Goal: Information Seeking & Learning: Find specific fact

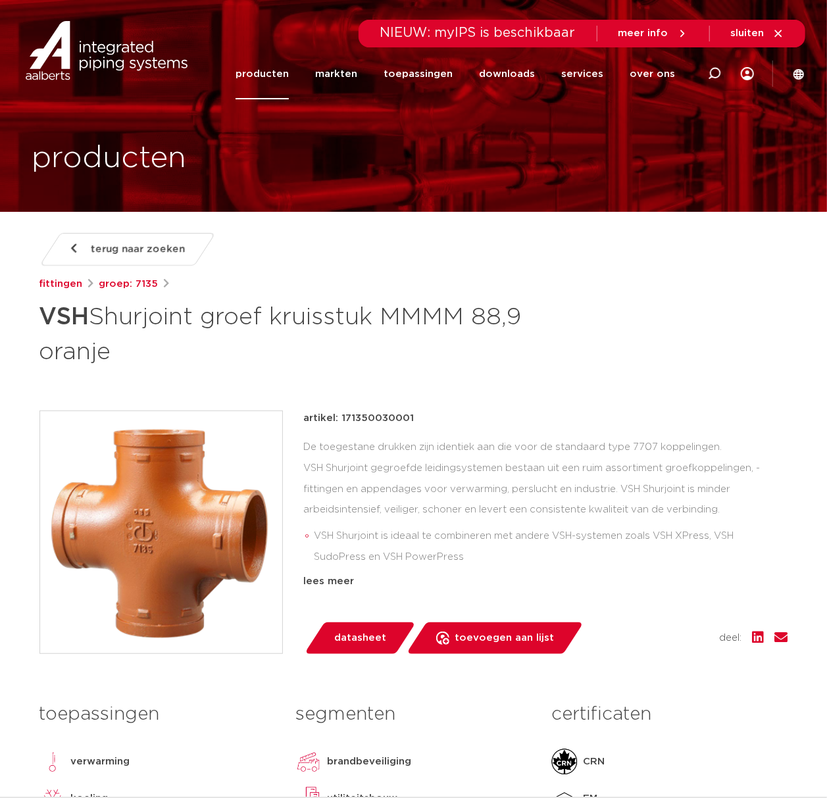
click at [476, 361] on h1 "VSH Shurjoint groef kruisstuk MMMM 88,9 oranje" at bounding box center [286, 332] width 494 height 71
click at [803, 68] on icon at bounding box center [799, 74] width 12 height 12
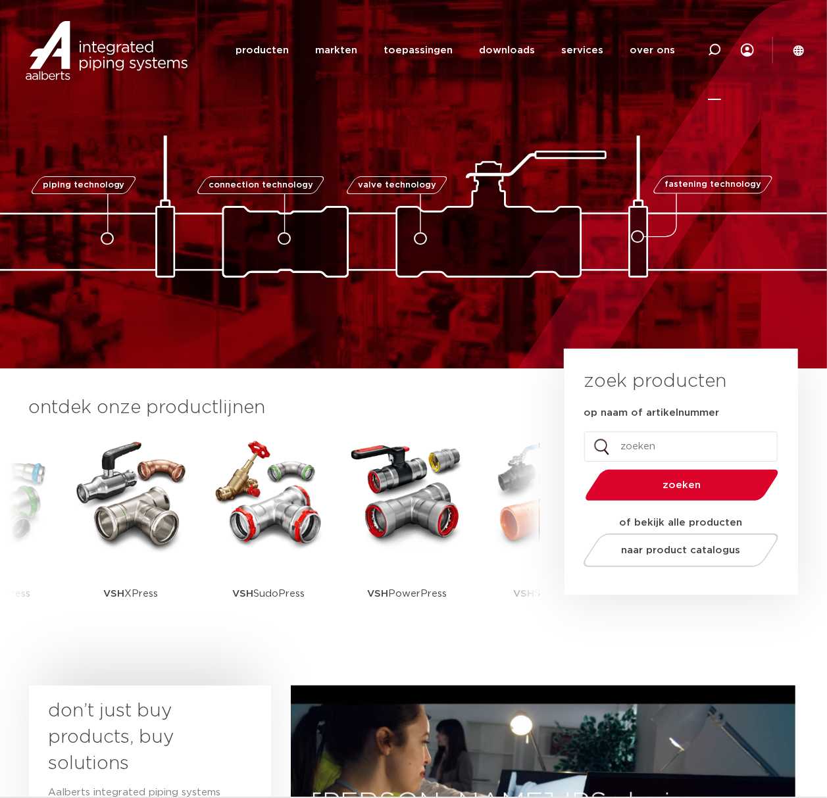
click at [720, 58] on div at bounding box center [714, 50] width 13 height 100
click at [570, 56] on input "Zoeken" at bounding box center [516, 49] width 414 height 26
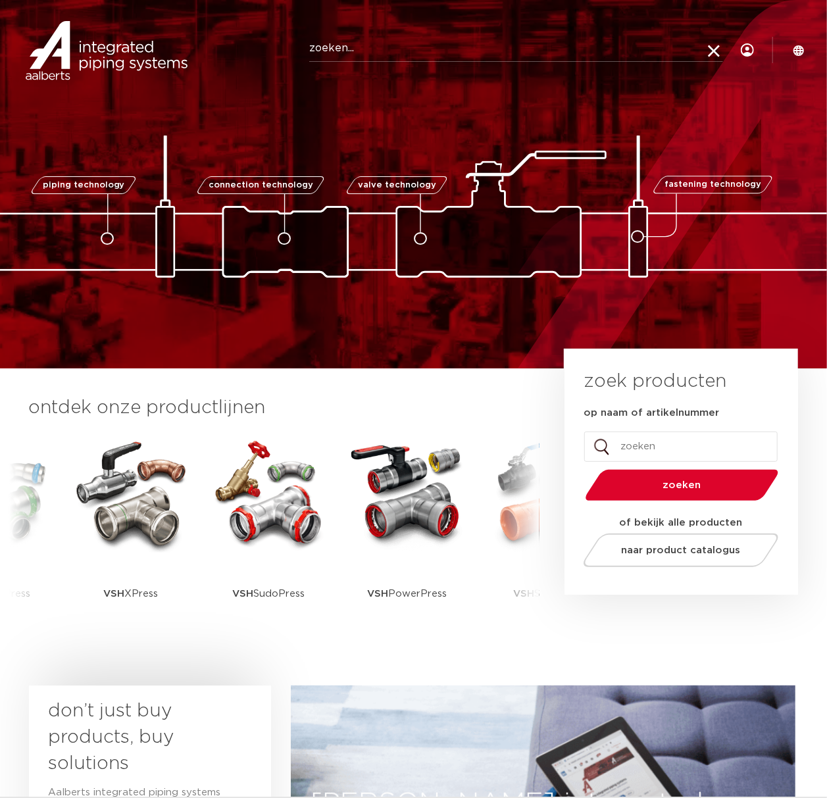
click at [375, 55] on input "Zoeken" at bounding box center [516, 49] width 414 height 26
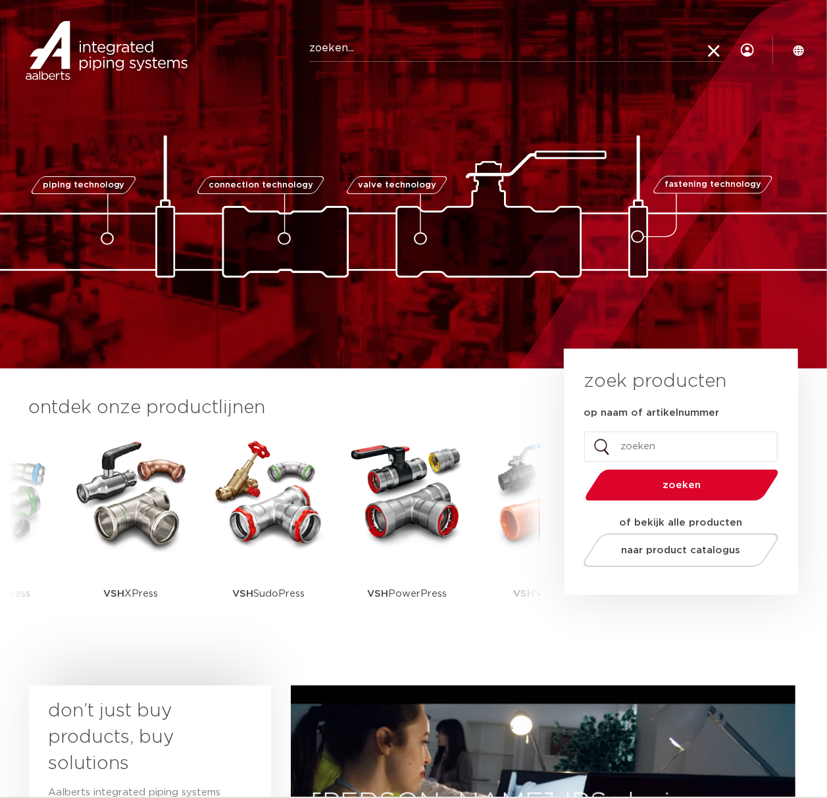
drag, startPoint x: 557, startPoint y: 55, endPoint x: 616, endPoint y: 43, distance: 61.2
click at [557, 55] on input "Zoeken" at bounding box center [516, 49] width 414 height 26
click at [289, 59] on link "producten" at bounding box center [262, 50] width 53 height 51
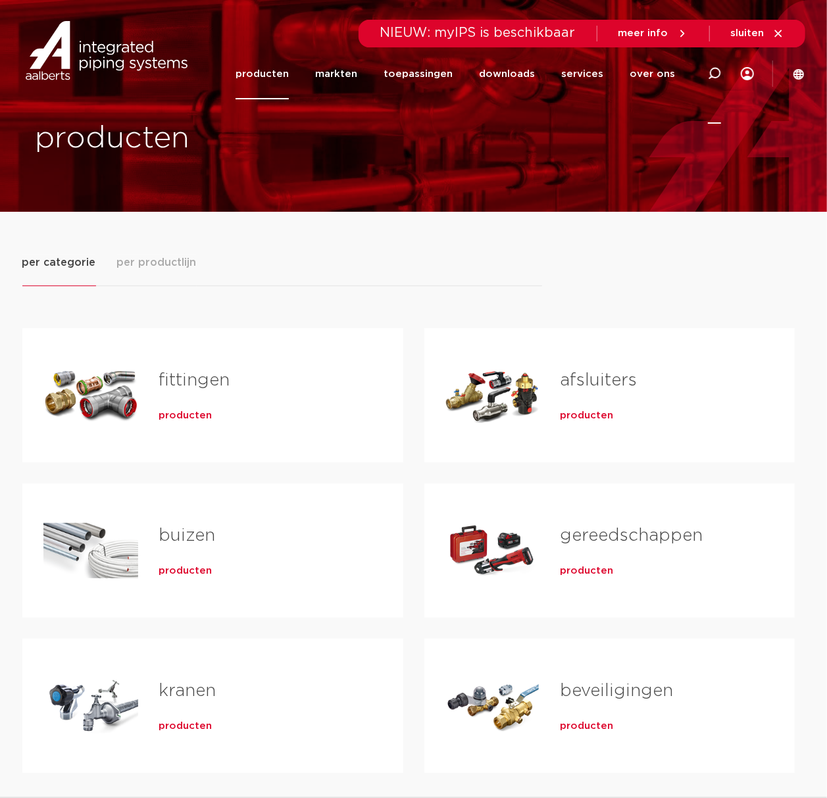
click at [712, 72] on icon at bounding box center [714, 73] width 13 height 13
type input "T hendel"
click button "Zoeken" at bounding box center [0, 0] width 0 height 0
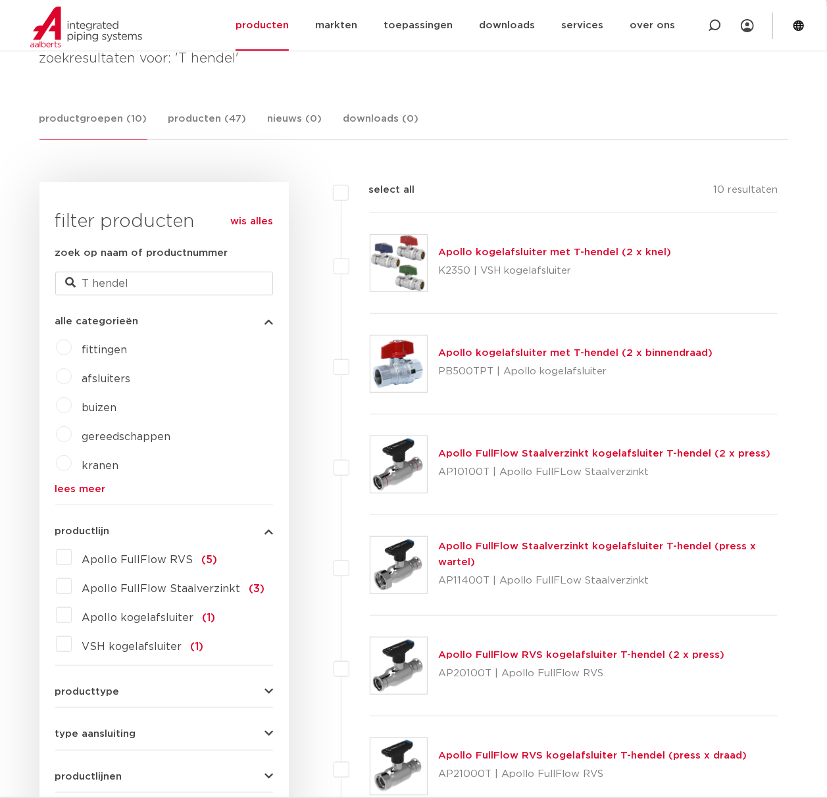
click at [393, 470] on img at bounding box center [398, 464] width 57 height 57
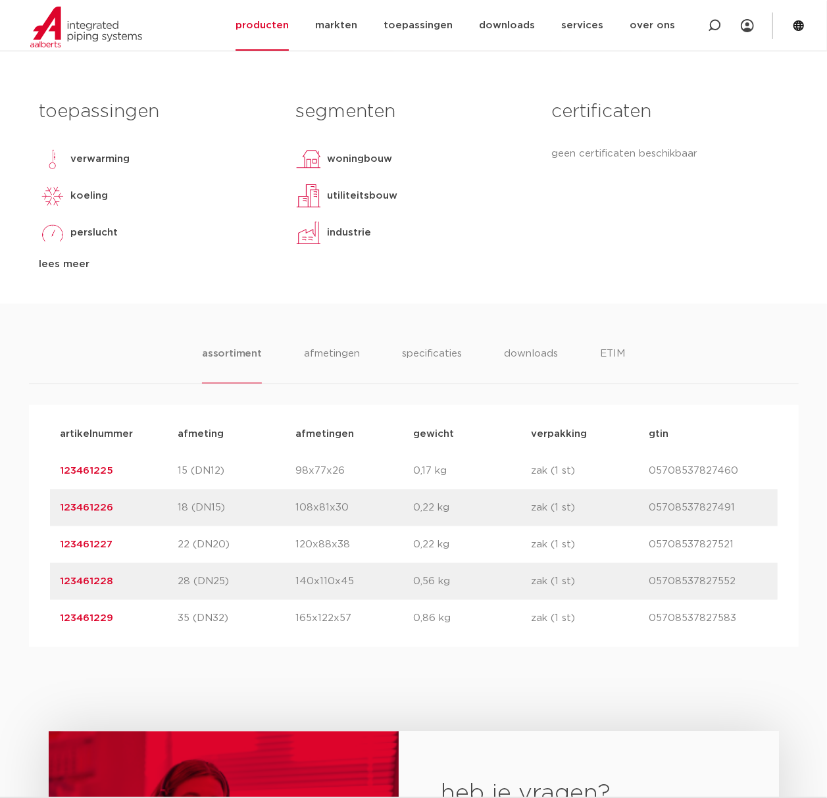
scroll to position [614, 0]
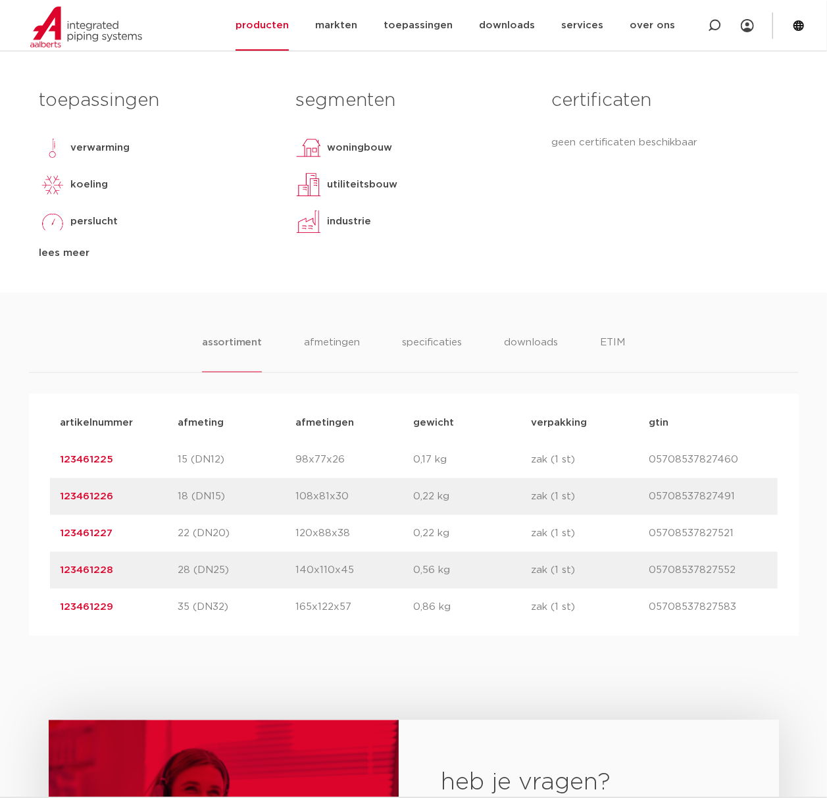
drag, startPoint x: 145, startPoint y: 585, endPoint x: 21, endPoint y: 572, distance: 124.3
click at [21, 572] on div "assortiment [GEOGRAPHIC_DATA] specificaties downloads ETIM assortiment [GEOGRAP…" at bounding box center [413, 464] width 827 height 343
copy link "123461228"
click at [100, 579] on div "artikelnummer 123461228 afmeting 28 (DN25) [GEOGRAPHIC_DATA] 140x110x45 gewicht…" at bounding box center [414, 570] width 728 height 37
click at [106, 574] on link "123461228" at bounding box center [87, 570] width 53 height 10
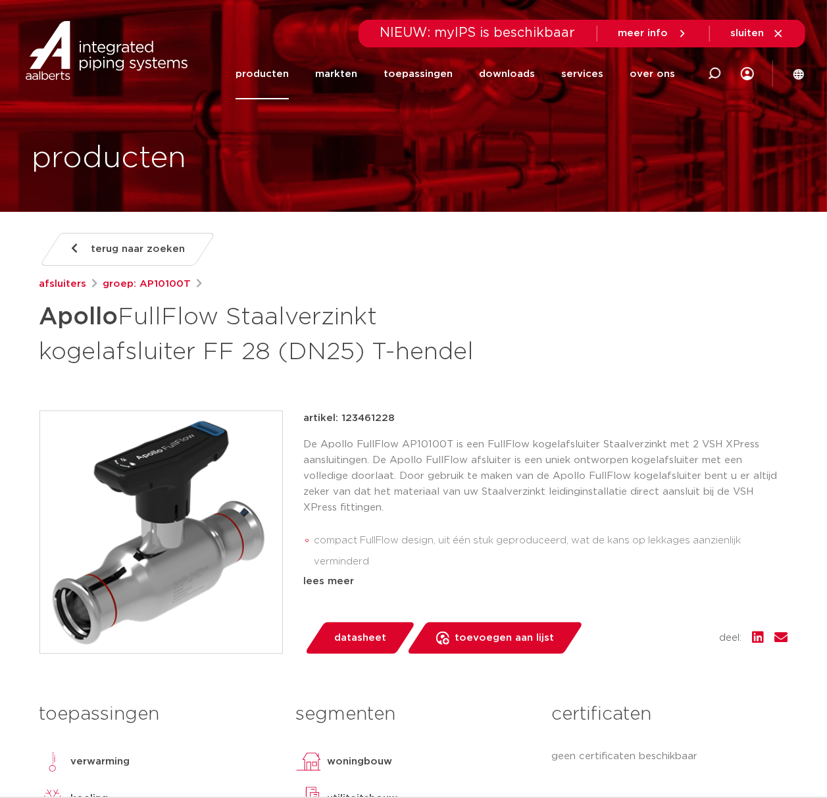
drag, startPoint x: 475, startPoint y: 342, endPoint x: -1, endPoint y: 316, distance: 477.0
copy h1 "Apollo FullFlow Staalverzinkt kogelafsluiter FF 28 (DN25) T-hendel"
click at [609, 363] on div "terug naar zoeken afsluiters groep: AP10100T Apollo FullFlow Staalverzinkt koge…" at bounding box center [413, 301] width 749 height 136
drag, startPoint x: 593, startPoint y: 366, endPoint x: 561, endPoint y: 367, distance: 32.2
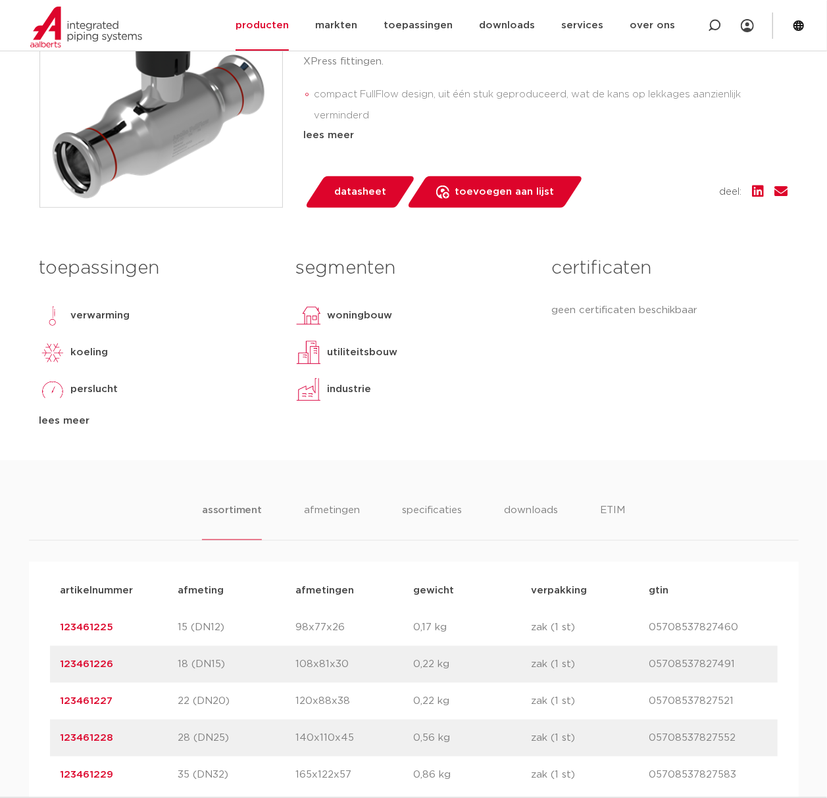
scroll to position [438, 0]
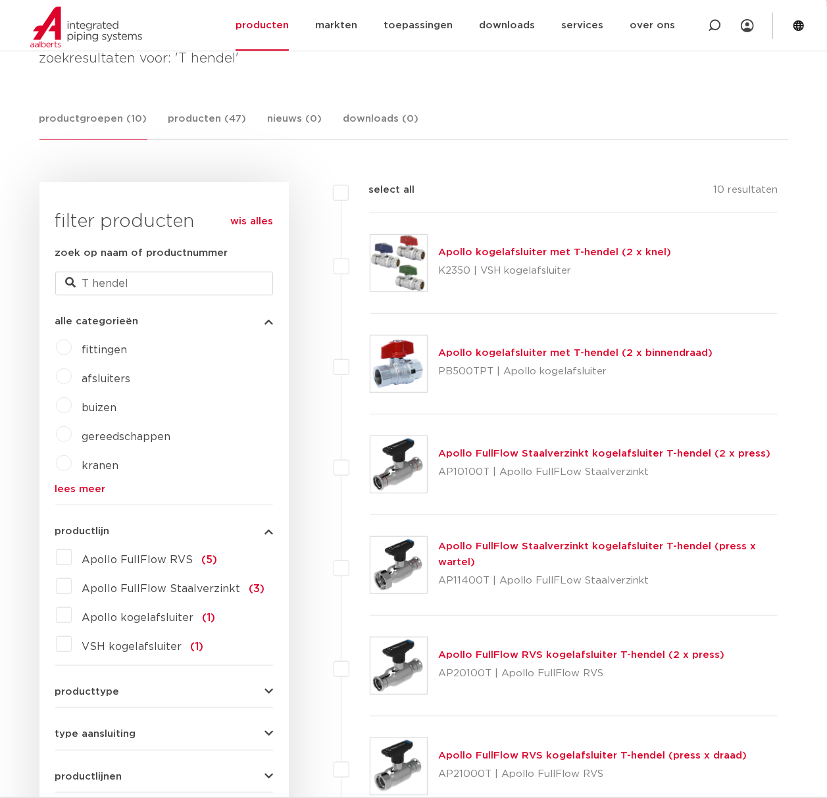
click at [433, 364] on div "Apollo kogelafsluiter met T-hendel (2 x binnendraad) PB500TPT | Apollo kogelafs…" at bounding box center [574, 364] width 409 height 101
click at [409, 366] on img at bounding box center [398, 364] width 57 height 57
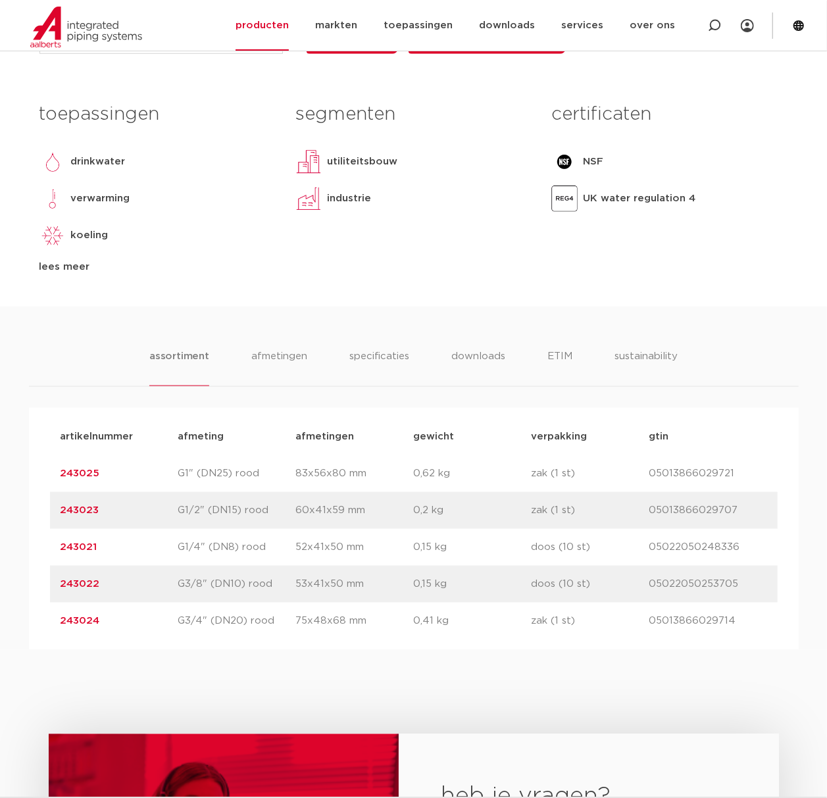
scroll to position [789, 0]
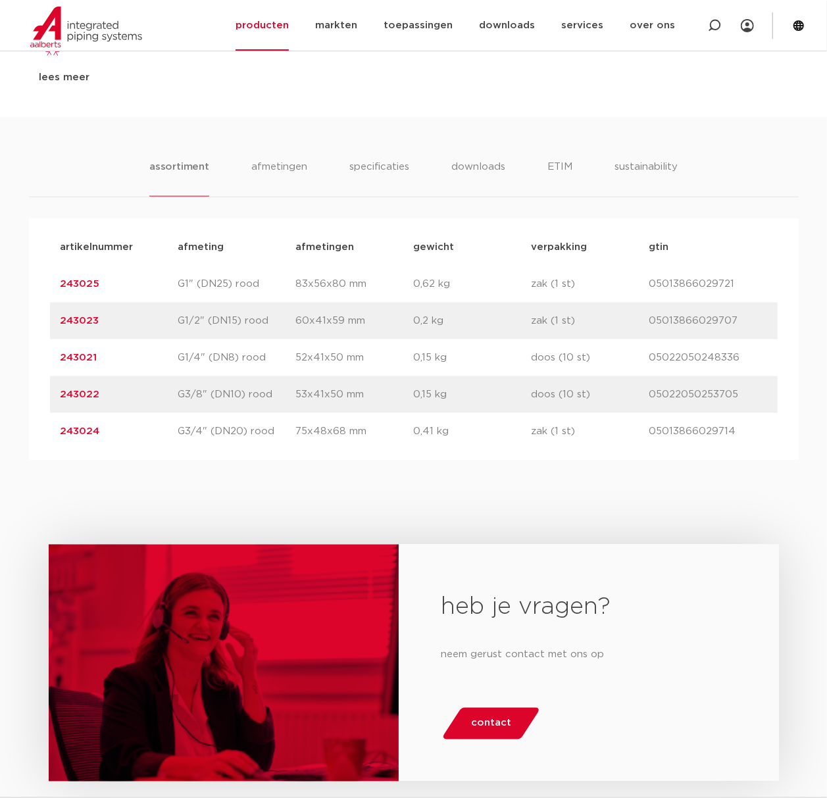
drag, startPoint x: 124, startPoint y: 435, endPoint x: 29, endPoint y: 443, distance: 95.0
click at [29, 443] on div "artikelnummer afmeting afmetingen gewicht verpakking gtin artikelnummer 243025 …" at bounding box center [414, 339] width 770 height 242
copy link "243024"
click at [87, 436] on link "243024" at bounding box center [80, 431] width 39 height 10
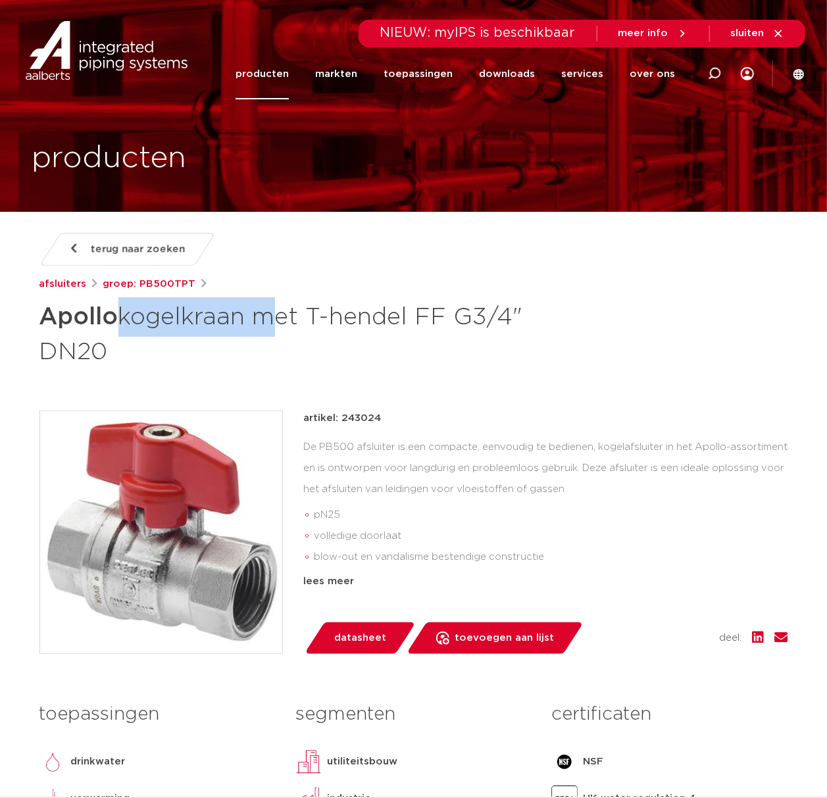
drag, startPoint x: 256, startPoint y: 332, endPoint x: 116, endPoint y: 334, distance: 139.5
click at [116, 334] on h1 "Apollo kogelkraan met T-hendel FF G3/4" DN20" at bounding box center [286, 332] width 494 height 71
click at [127, 334] on h1 "Apollo kogelkraan met T-hendel FF G3/4" DN20" at bounding box center [286, 332] width 494 height 71
drag, startPoint x: 125, startPoint y: 366, endPoint x: 36, endPoint y: 322, distance: 99.4
click at [36, 322] on div "terug naar zoeken afsluiters groep: PB500TPT Apollo kogelkraan met T-hendel FF …" at bounding box center [414, 570] width 770 height 674
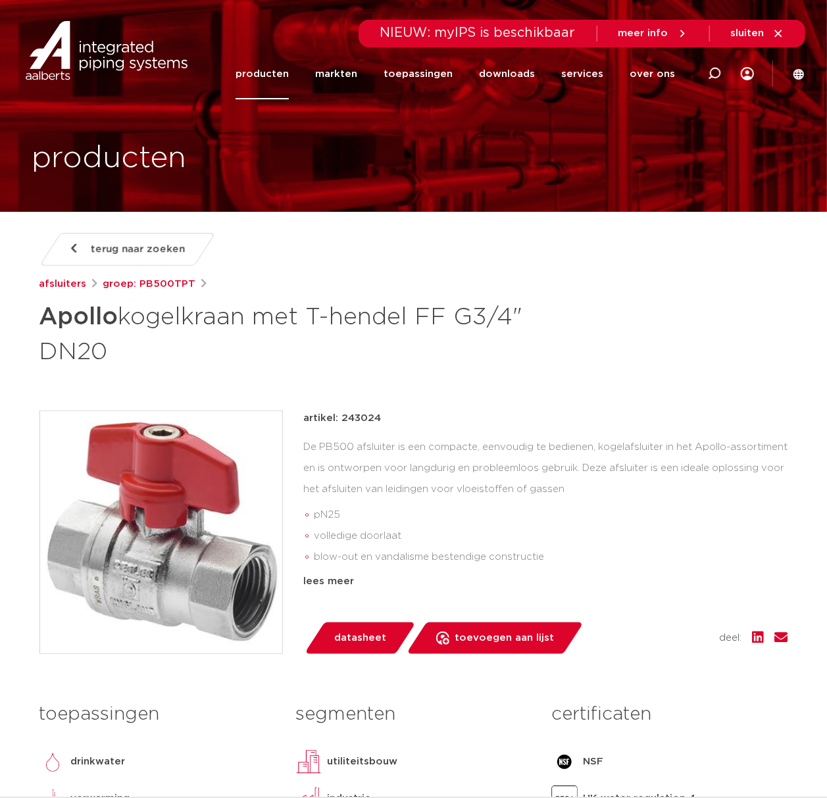
copy h1 "Apollo kogelkraan met T-hendel FF G3/4" DN20"
click at [410, 368] on div "terug naar zoeken afsluiters groep: PB500TPT Apollo kogelkraan met T-hendel FF …" at bounding box center [414, 570] width 770 height 674
drag, startPoint x: 414, startPoint y: 376, endPoint x: 435, endPoint y: 378, distance: 21.7
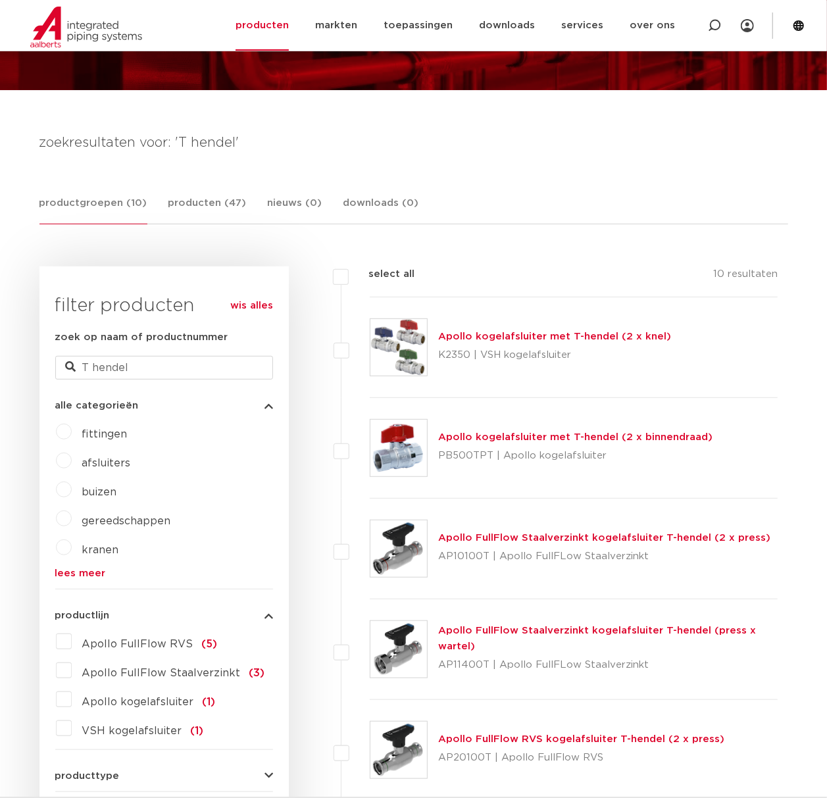
scroll to position [118, 0]
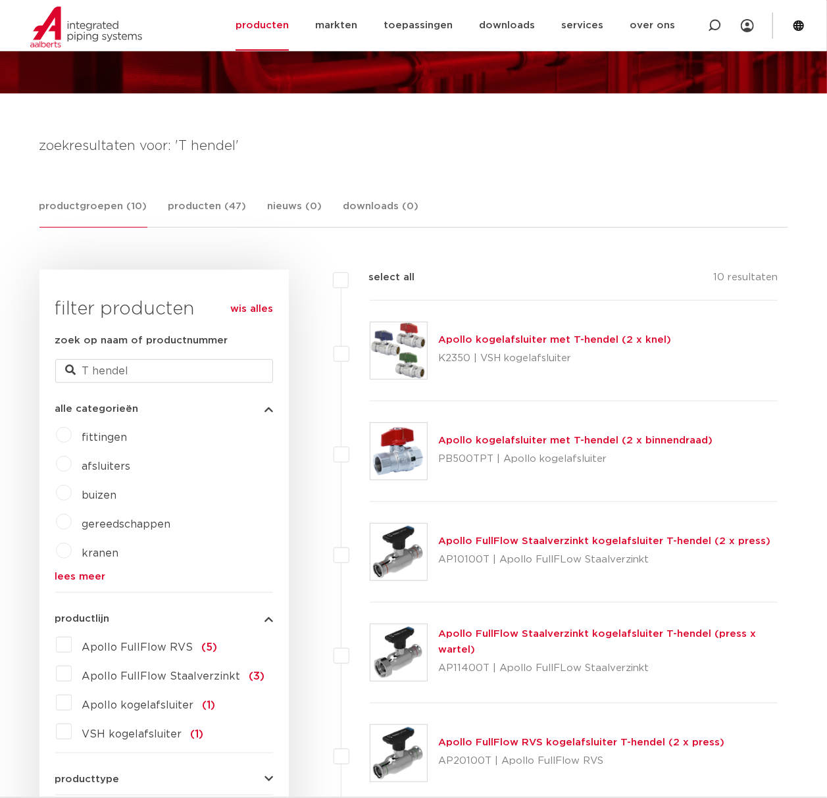
click at [378, 328] on img at bounding box center [398, 350] width 57 height 57
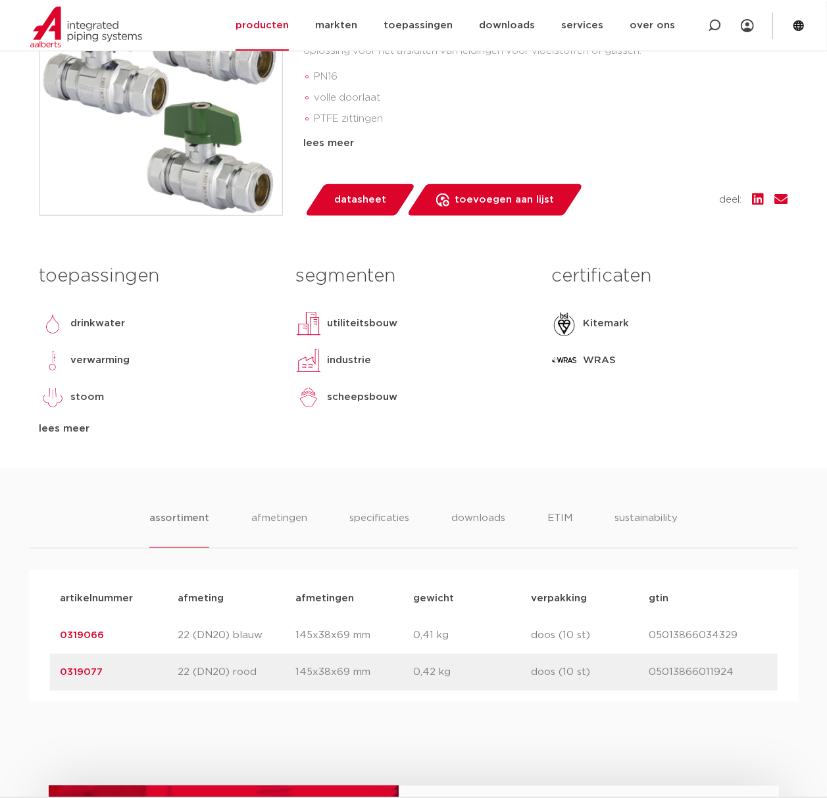
scroll to position [438, 0]
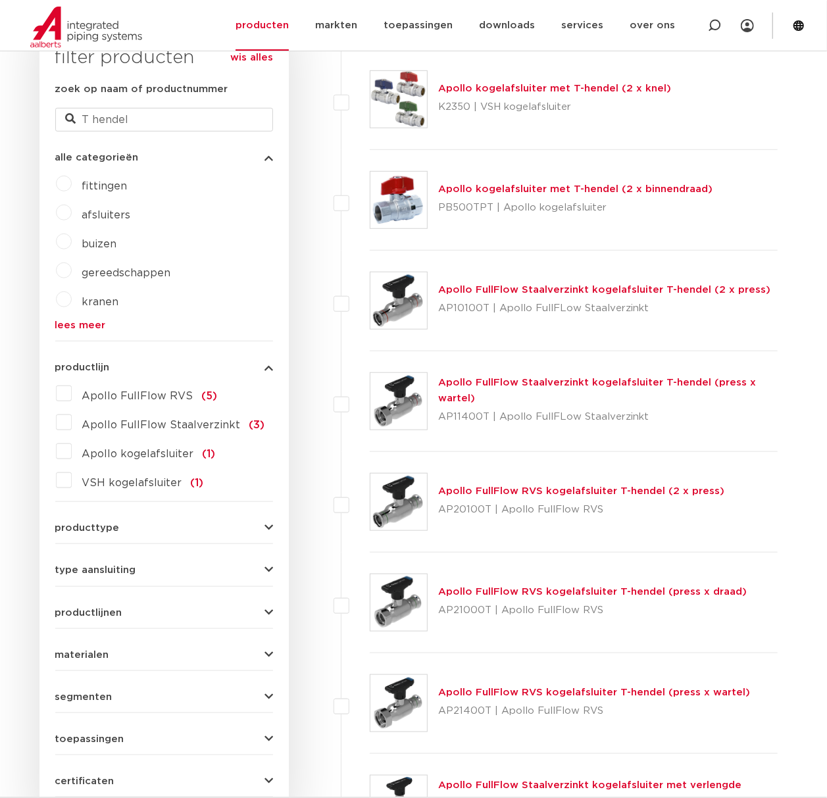
scroll to position [382, 0]
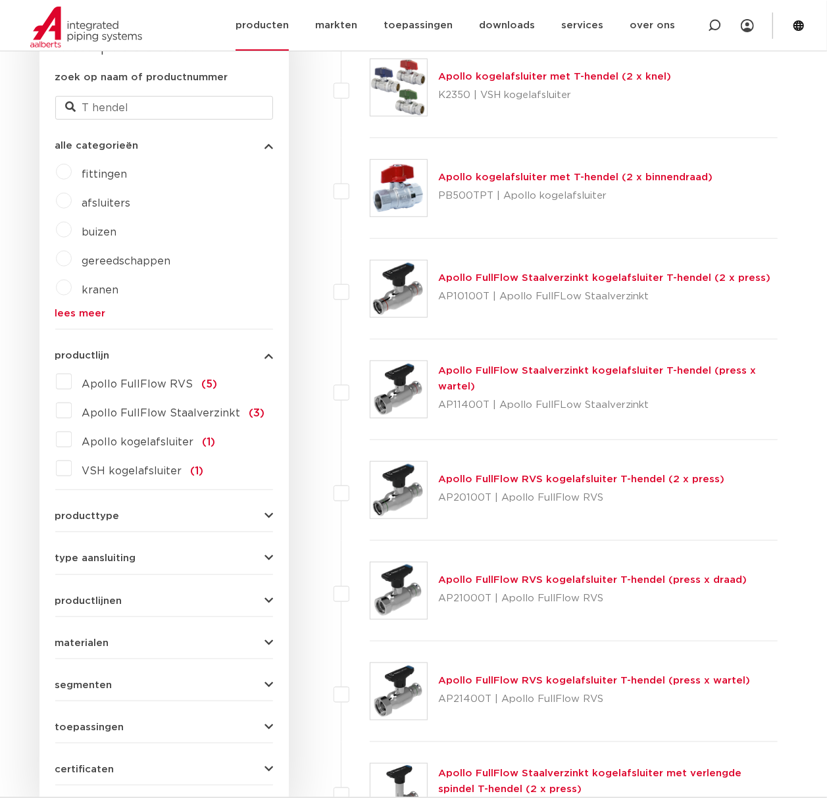
drag, startPoint x: 700, startPoint y: 18, endPoint x: 720, endPoint y: 17, distance: 19.8
click at [705, 17] on div at bounding box center [714, 25] width 53 height 51
click at [721, 18] on icon at bounding box center [716, 27] width 18 height 18
click at [720, 17] on div at bounding box center [714, 25] width 13 height 51
type input "draad"
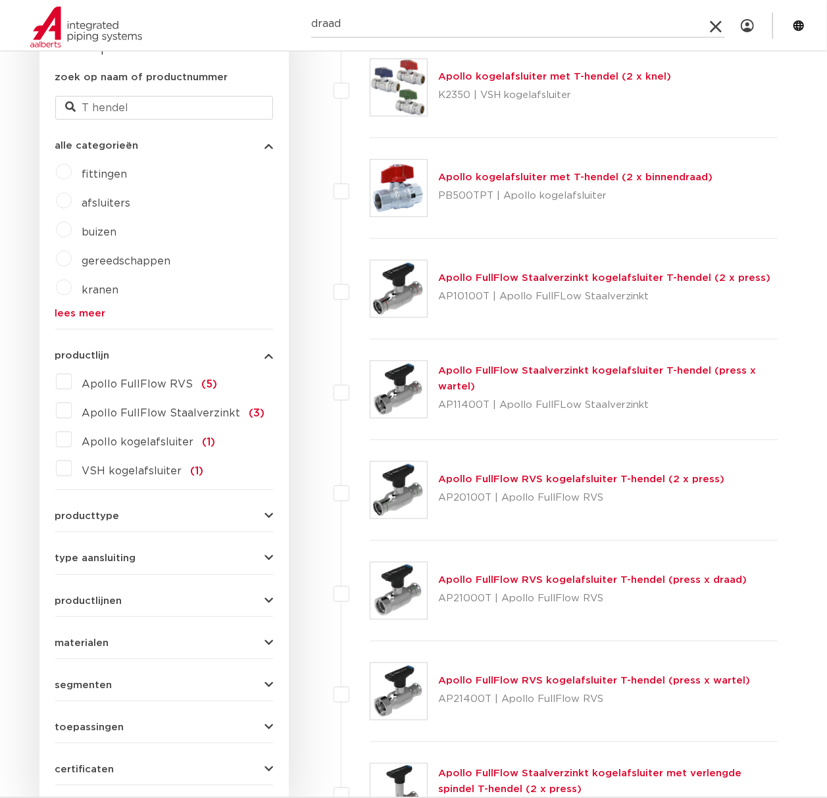
click button "Zoeken" at bounding box center [0, 0] width 0 height 0
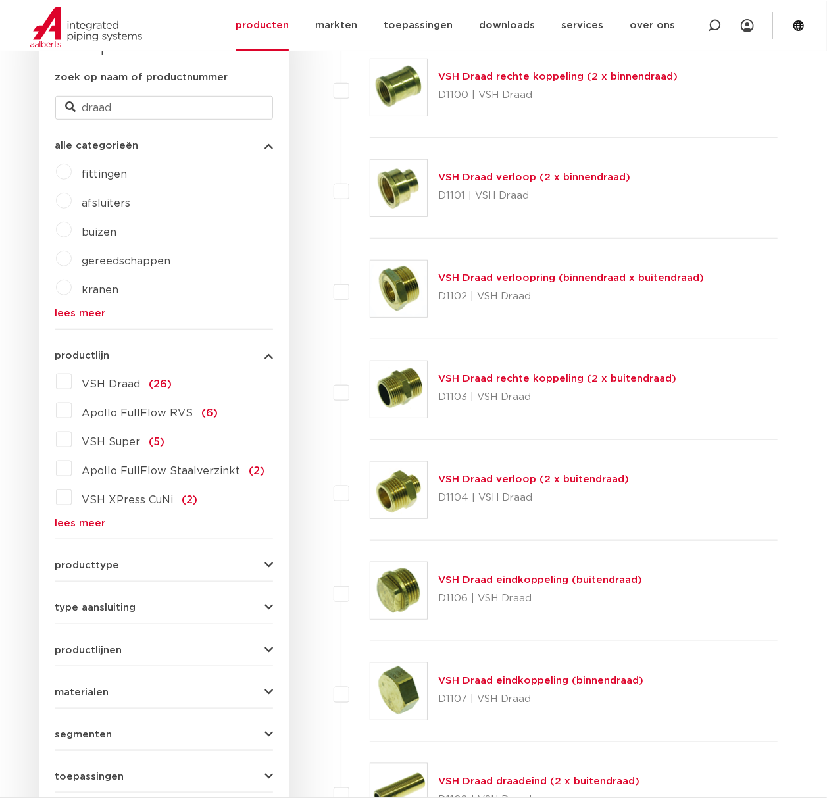
click at [392, 380] on img at bounding box center [398, 389] width 57 height 57
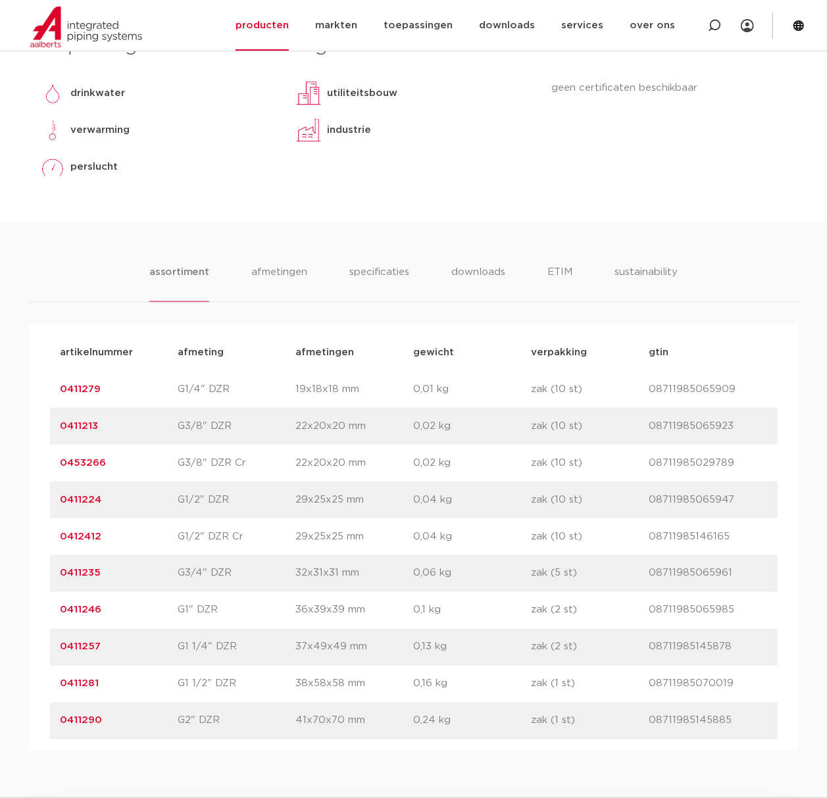
scroll to position [877, 0]
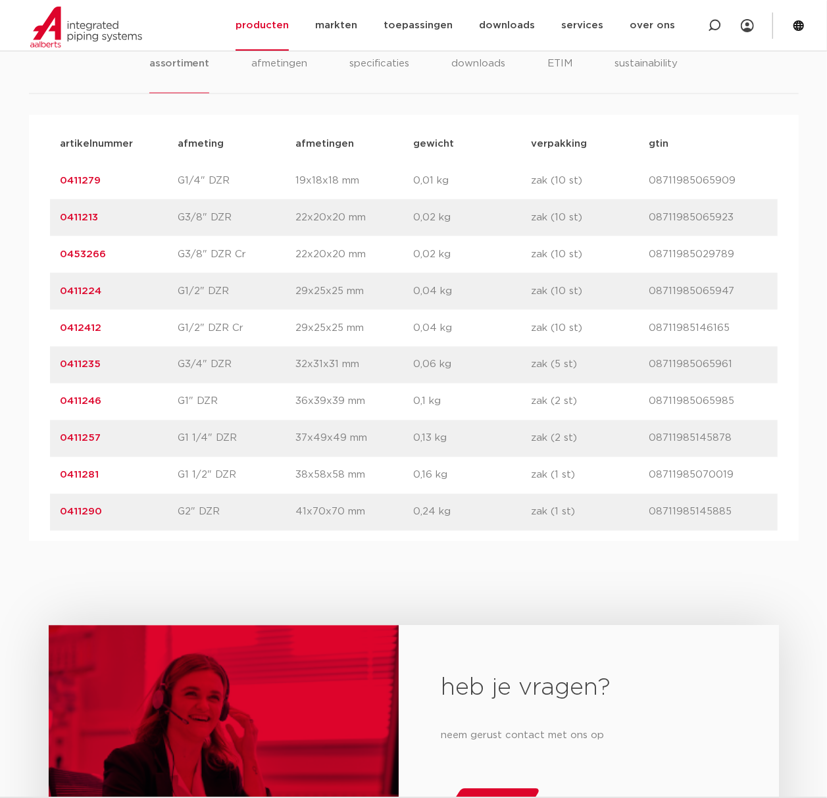
drag, startPoint x: 146, startPoint y: 369, endPoint x: 53, endPoint y: 371, distance: 93.4
click at [53, 371] on div "artikelnummer 0411235 afmeting G3/4" DZR [GEOGRAPHIC_DATA] 32x31x31 mm gewicht …" at bounding box center [414, 365] width 728 height 37
copy link "0411235"
click at [68, 360] on link "0411235" at bounding box center [81, 365] width 41 height 10
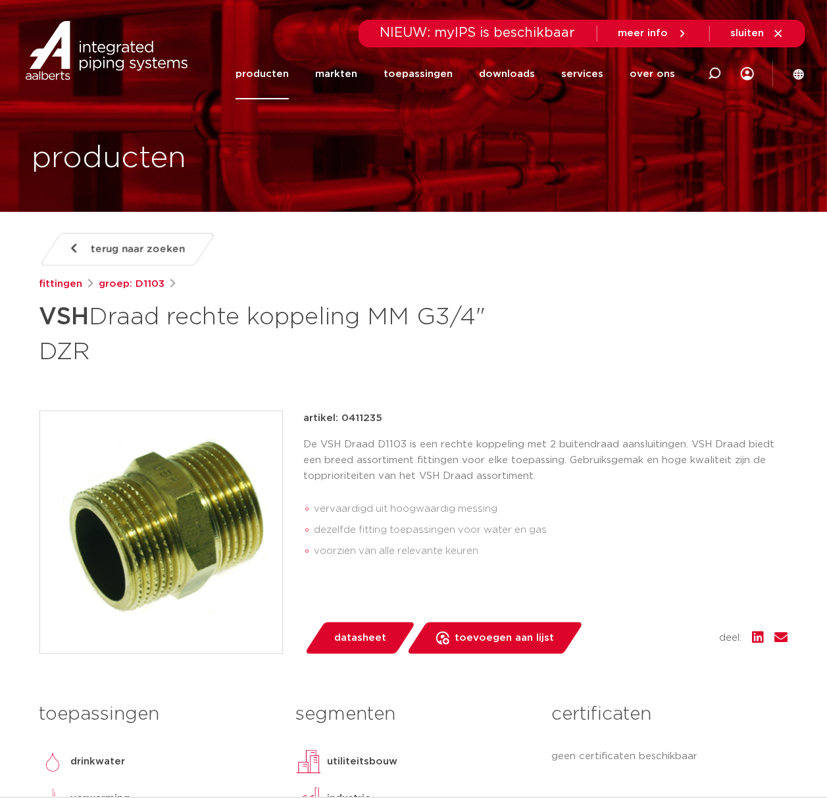
drag, startPoint x: 114, startPoint y: 354, endPoint x: -45, endPoint y: 317, distance: 162.8
copy h1 "VSH Draad rechte koppeling MM G3/4" DZR"
